Goal: Information Seeking & Learning: Learn about a topic

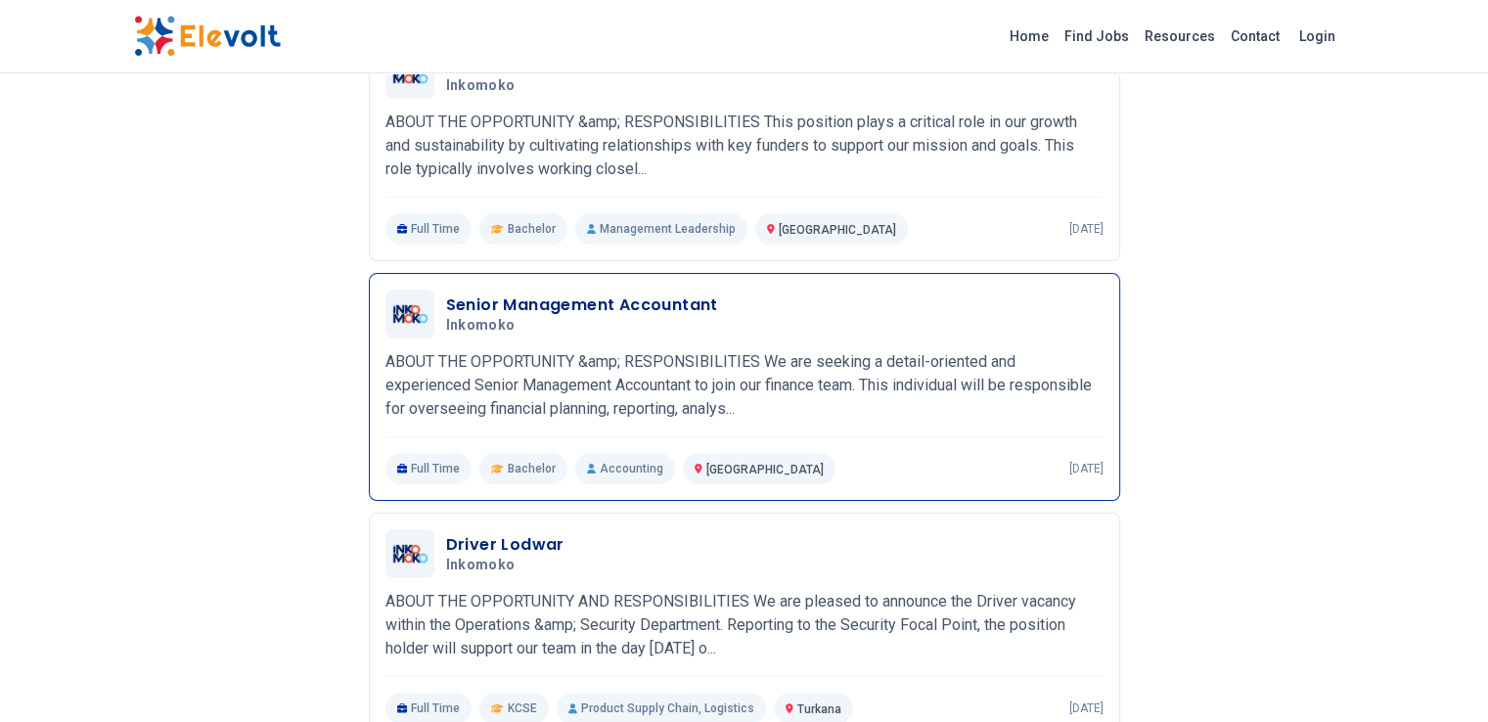
click at [502, 297] on h3 "Senior Management Accountant" at bounding box center [582, 305] width 272 height 23
